Goal: Complete application form

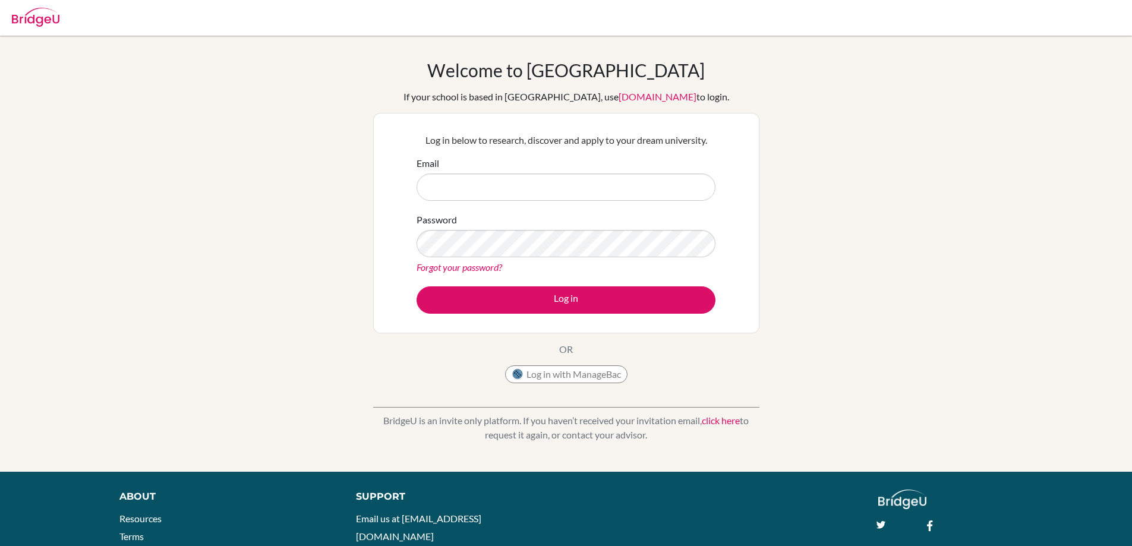
drag, startPoint x: 0, startPoint y: 0, endPoint x: 493, endPoint y: 183, distance: 525.7
click at [493, 183] on input "Email" at bounding box center [566, 187] width 299 height 27
type input "velasquez.lourdes@amschool.edu.sv"
click at [417, 287] on button "Log in" at bounding box center [566, 300] width 299 height 27
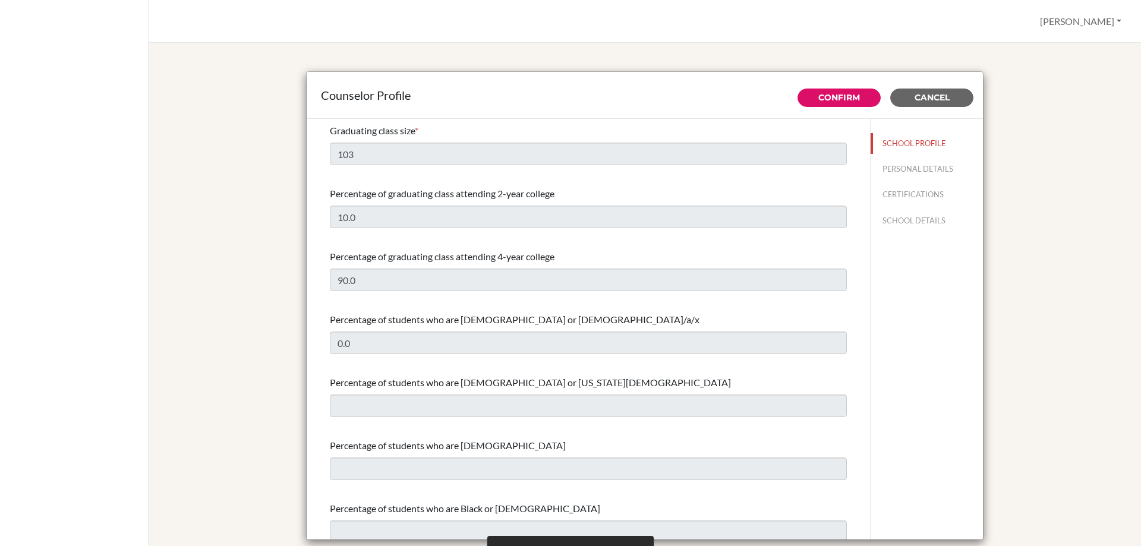
select select "0"
select select "350349"
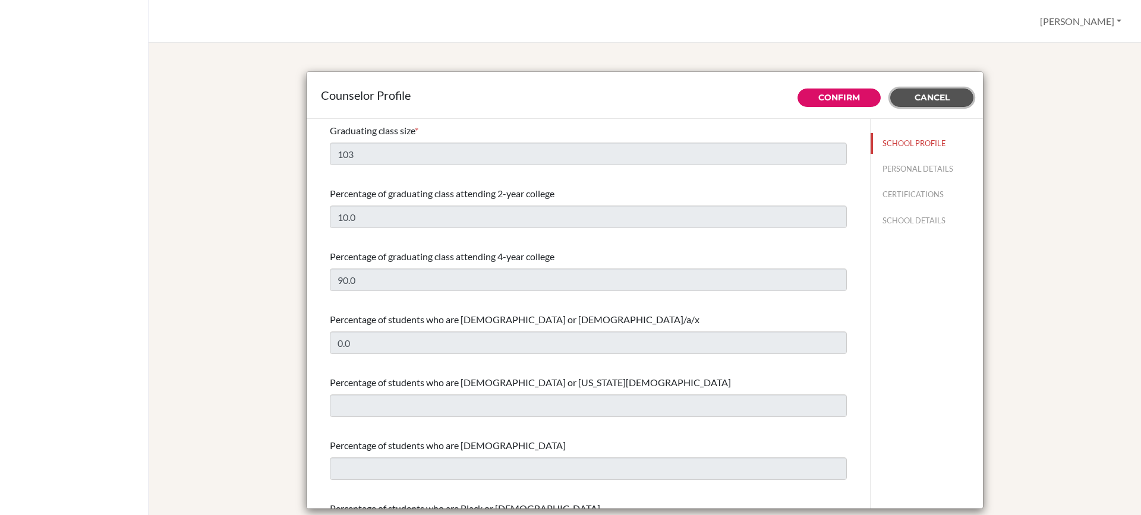
click at [927, 98] on span "Cancel" at bounding box center [932, 97] width 35 height 11
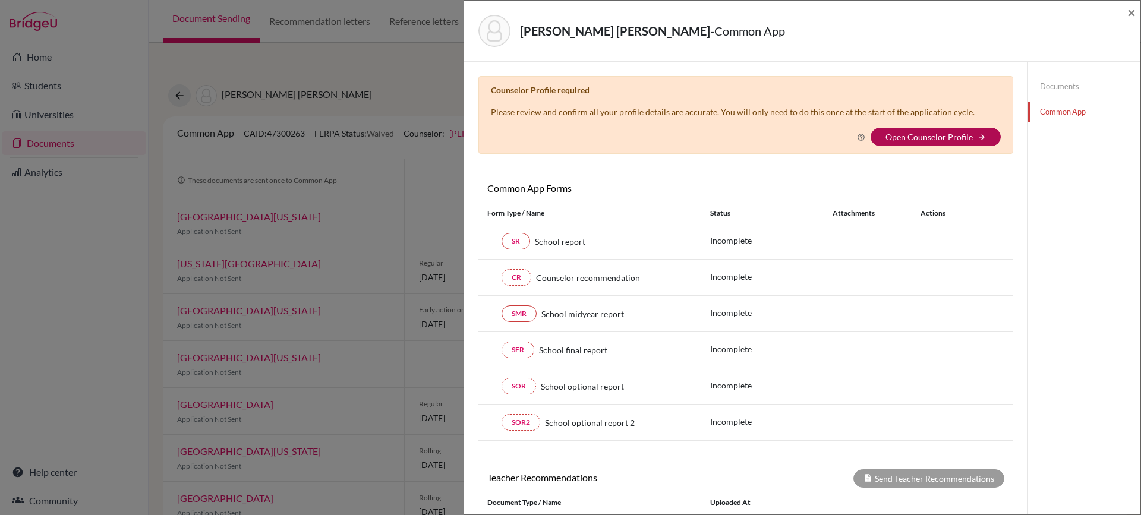
click at [923, 134] on link "Open Counselor Profile" at bounding box center [929, 137] width 87 height 10
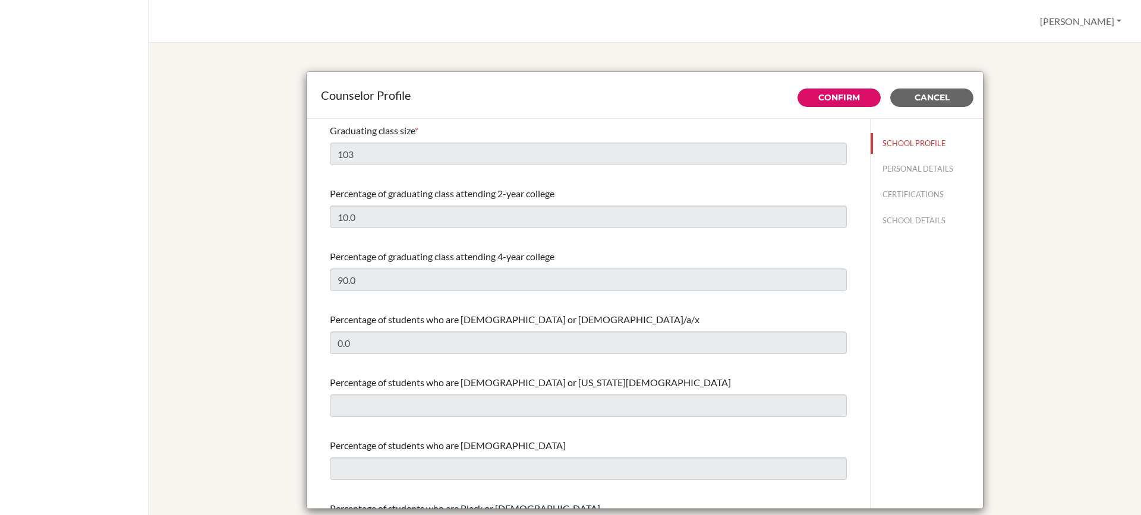
select select "0"
select select "350349"
click at [887, 163] on button "PERSONAL DETAILS" at bounding box center [927, 169] width 112 height 21
type input "[PERSON_NAME] [PERSON_NAME]"
type input "[PERSON_NAME]"
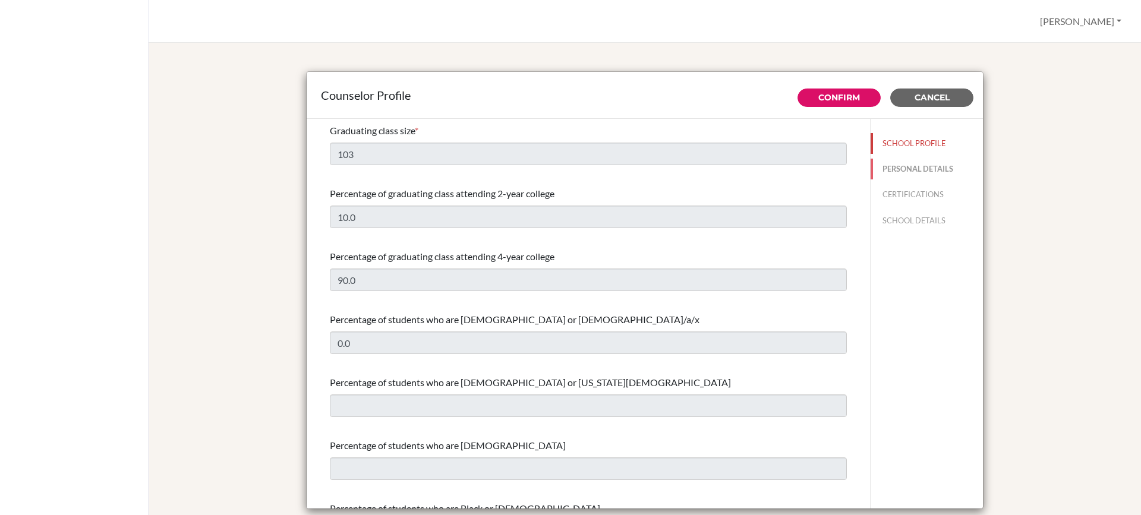
type input "Advisor"
type input "503.252-883-00"
type input "[PERSON_NAME][EMAIL_ADDRESS][PERSON_NAME][DOMAIN_NAME]"
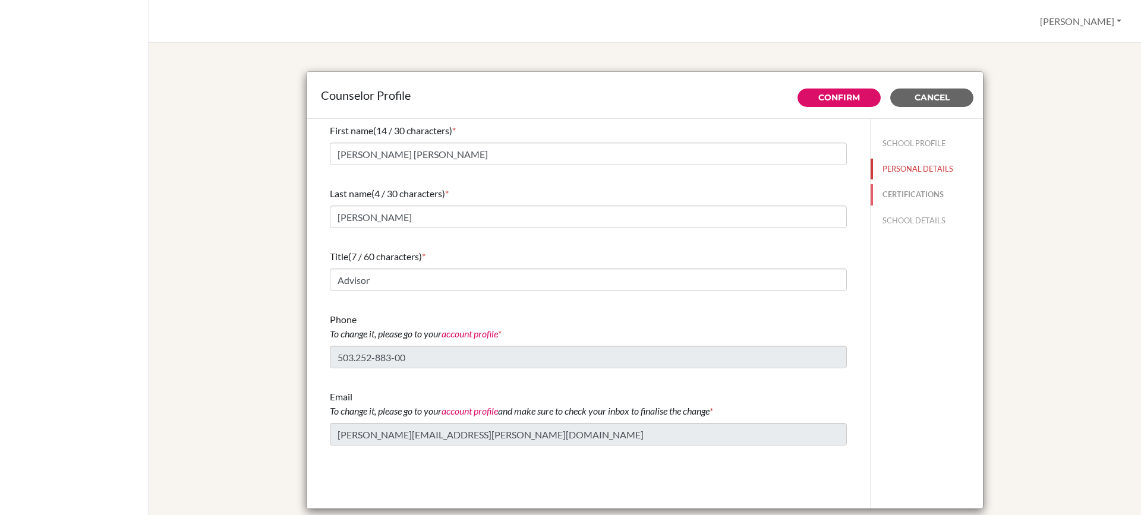
click at [887, 194] on button "CERTIFICATIONS" at bounding box center [927, 194] width 112 height 21
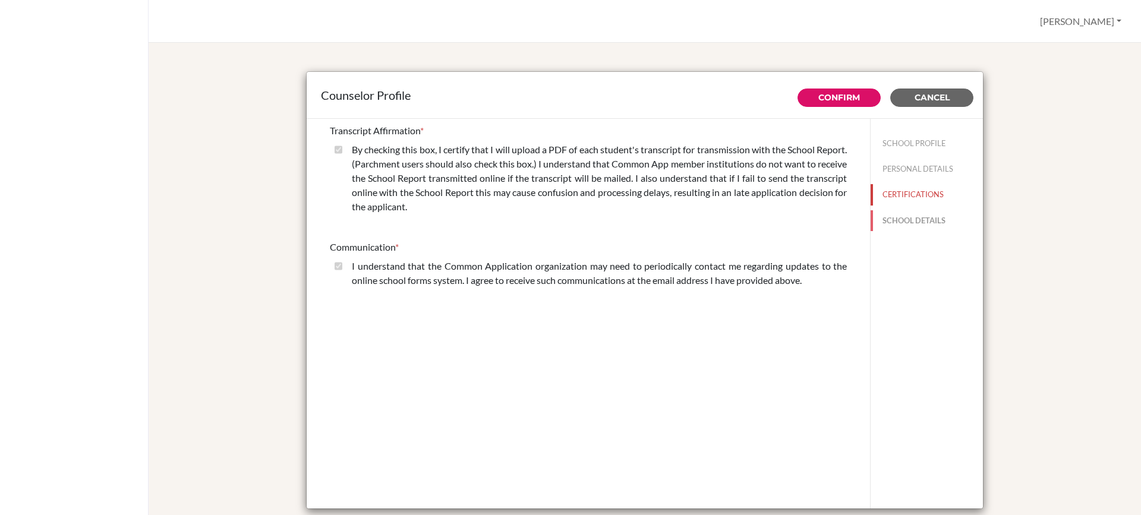
click at [894, 213] on button "SCHOOL DETAILS" at bounding box center [927, 220] width 112 height 21
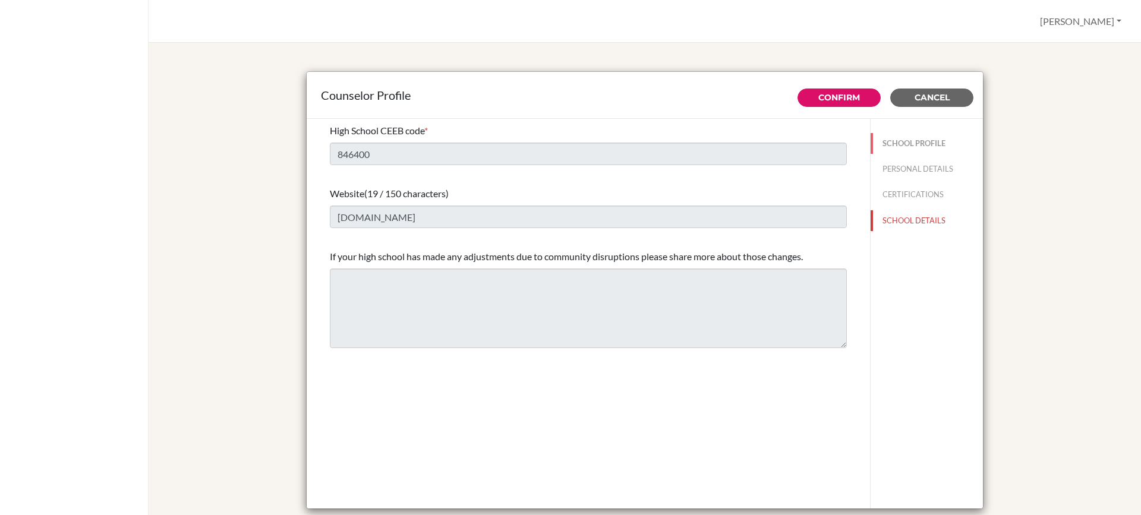
click at [896, 140] on button "SCHOOL PROFILE" at bounding box center [927, 143] width 112 height 21
type input "103"
type input "10.0"
select select "0"
select select "350349"
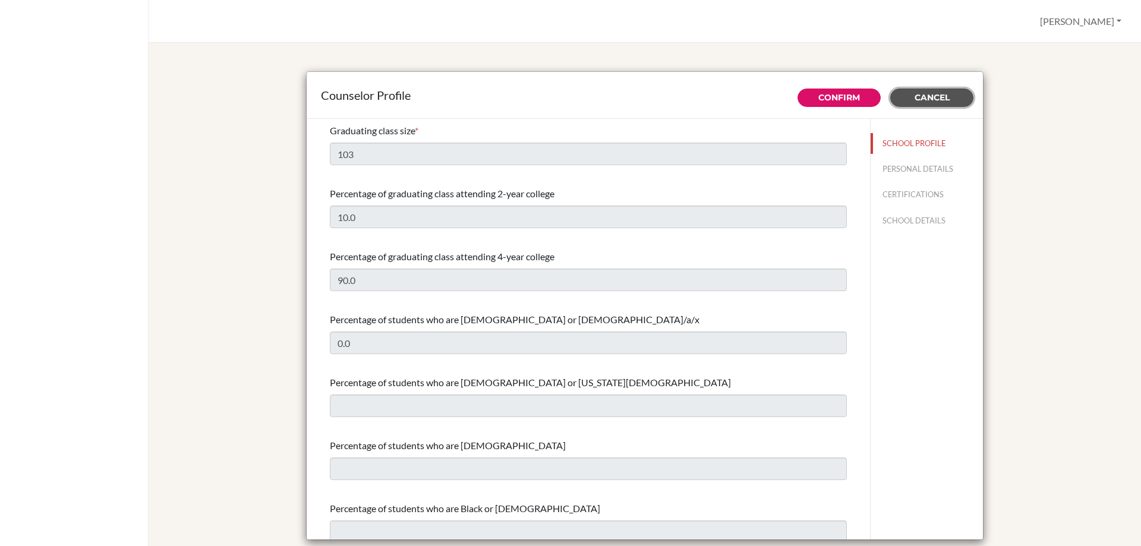
click at [953, 92] on button "Cancel" at bounding box center [932, 98] width 83 height 18
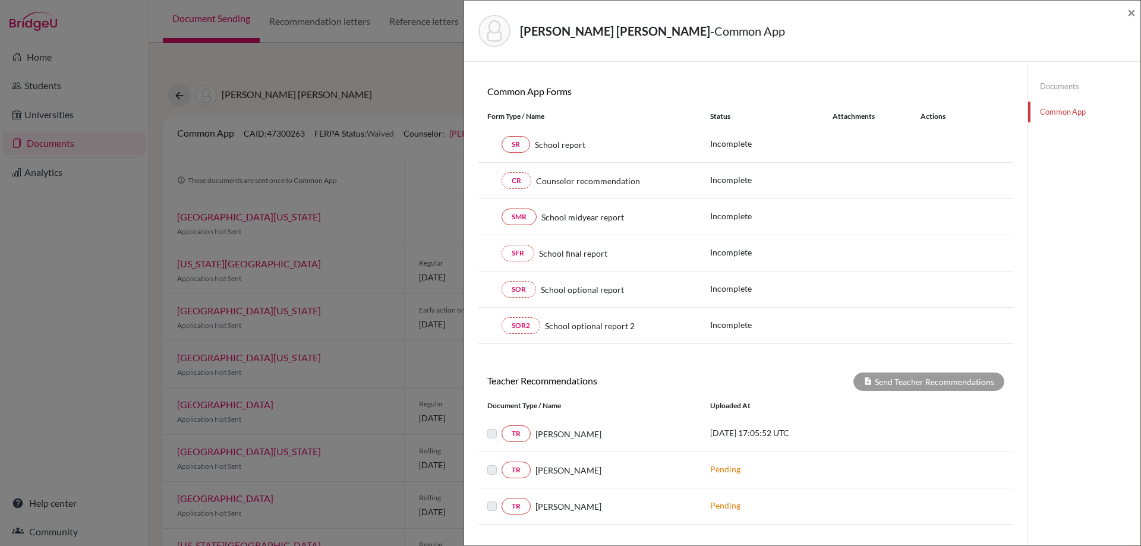
scroll to position [119, 0]
